Goal: Task Accomplishment & Management: Manage account settings

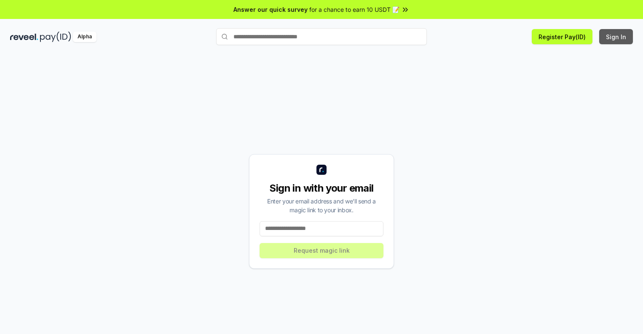
click at [616, 37] on button "Sign In" at bounding box center [616, 36] width 34 height 15
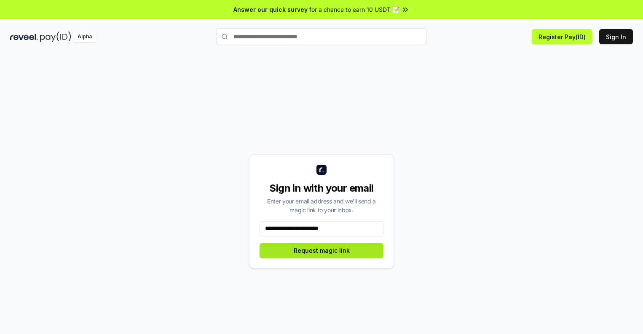
type input "**********"
click at [321, 250] on button "Request magic link" at bounding box center [321, 250] width 124 height 15
